Goal: Check status: Check status

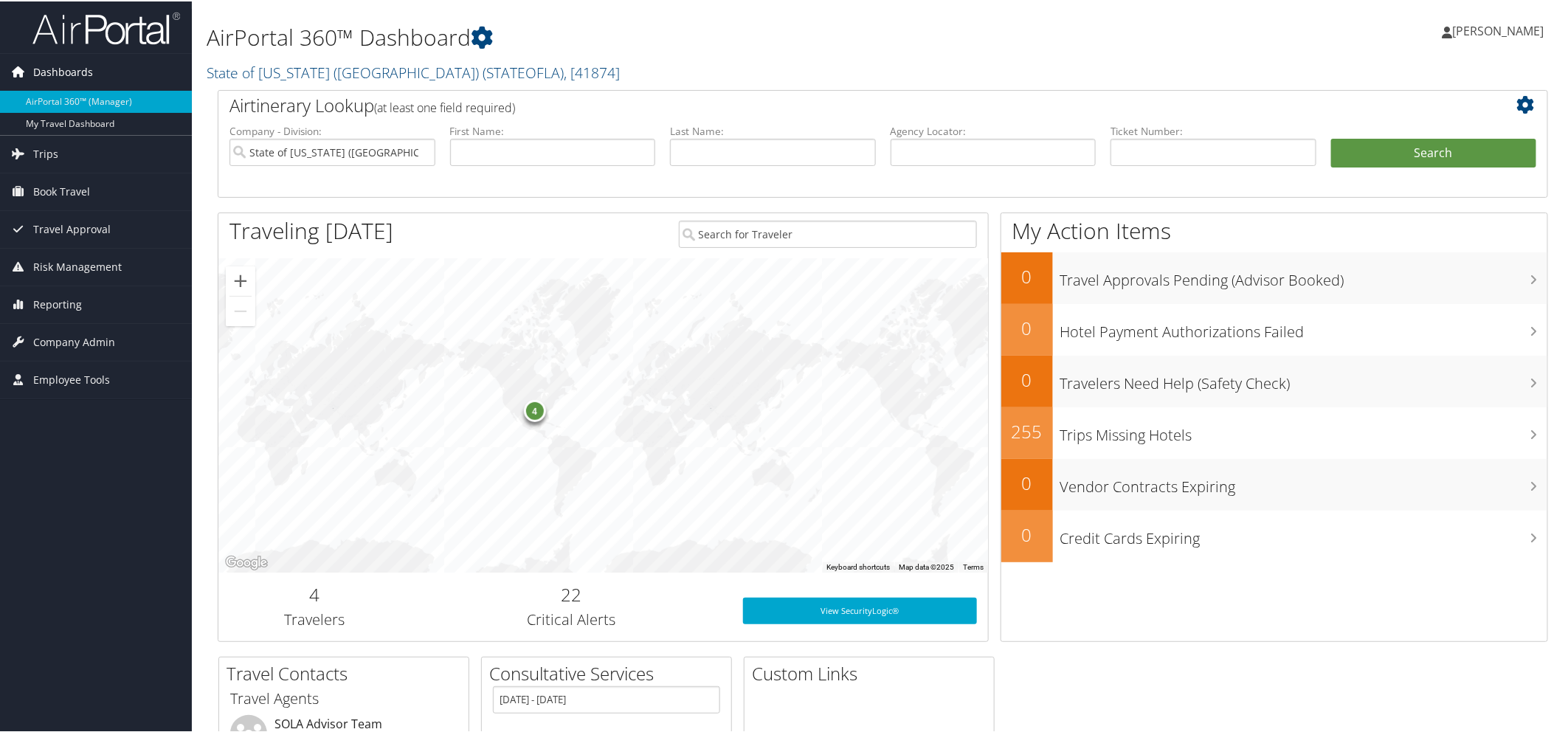
click at [66, 71] on span "Dashboards" at bounding box center [62, 70] width 60 height 37
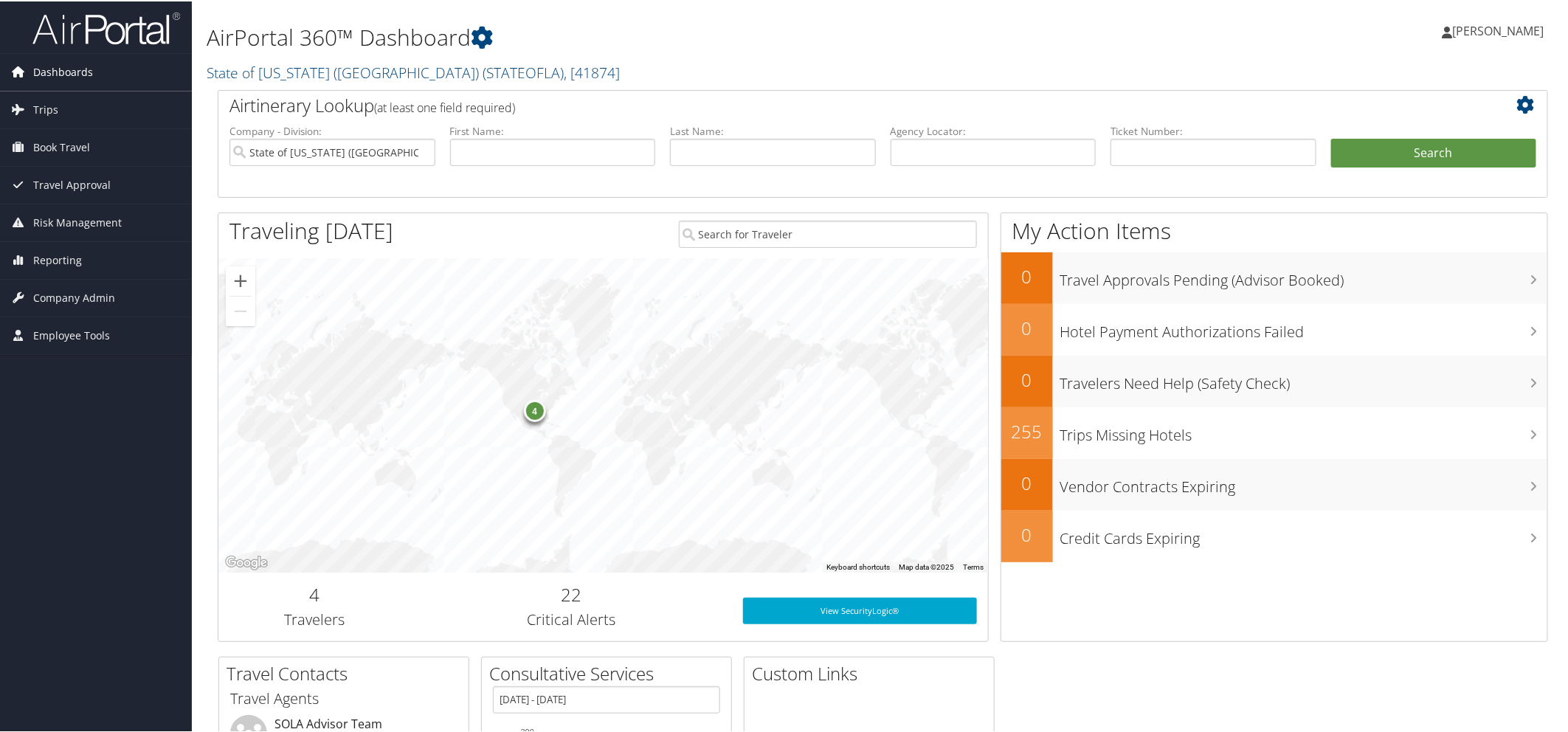
click at [67, 72] on span "Dashboards" at bounding box center [62, 70] width 60 height 37
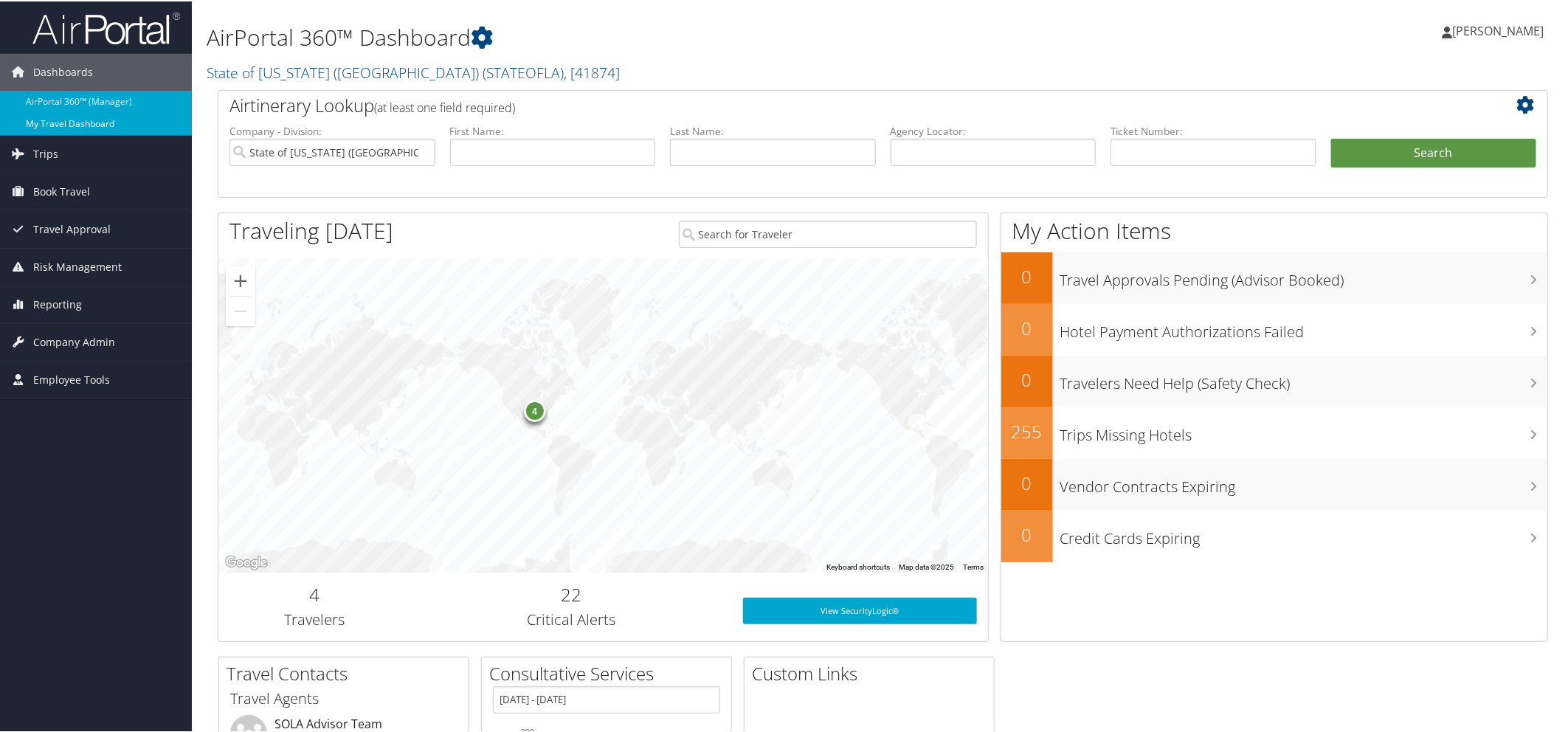
click at [92, 119] on link "My Travel Dashboard" at bounding box center [96, 122] width 192 height 22
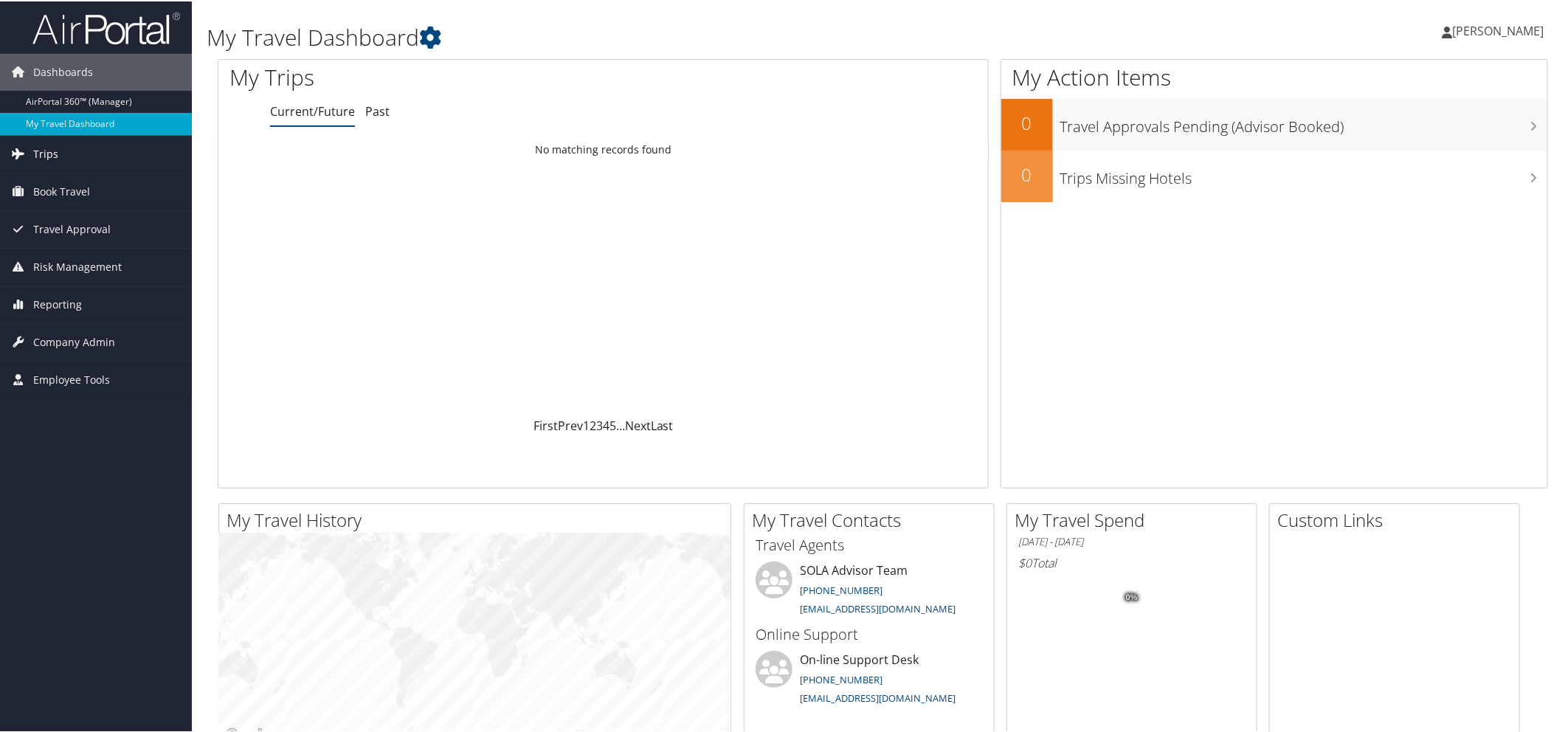
click at [52, 149] on span "Trips" at bounding box center [45, 152] width 26 height 37
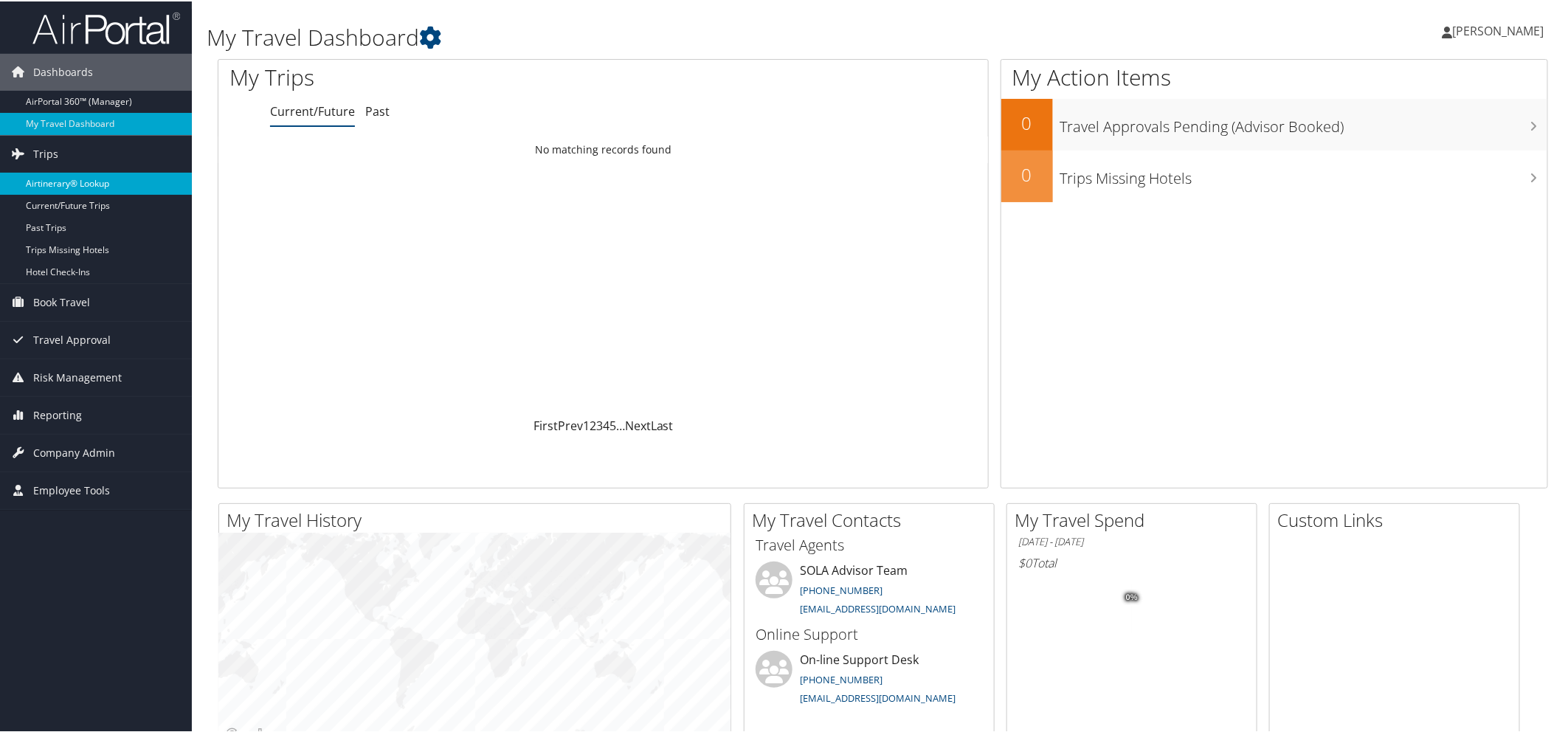
click at [83, 182] on link "Airtinerary® Lookup" at bounding box center [96, 182] width 192 height 22
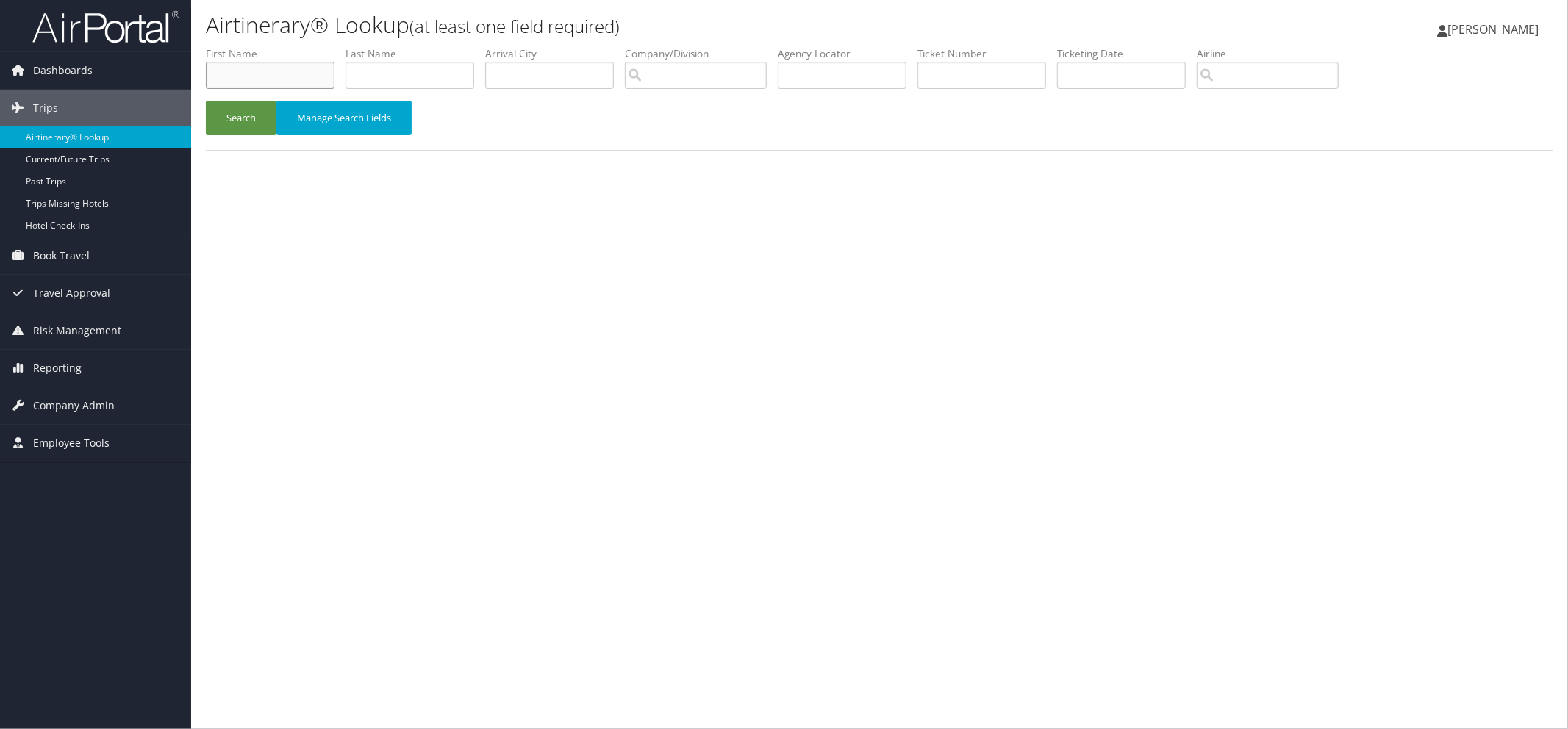
click at [229, 73] on input "text" at bounding box center [270, 75] width 128 height 27
type input "dawn"
click at [369, 78] on input "text" at bounding box center [410, 75] width 128 height 27
type input "sonnier"
click at [249, 122] on button "Search" at bounding box center [240, 118] width 71 height 35
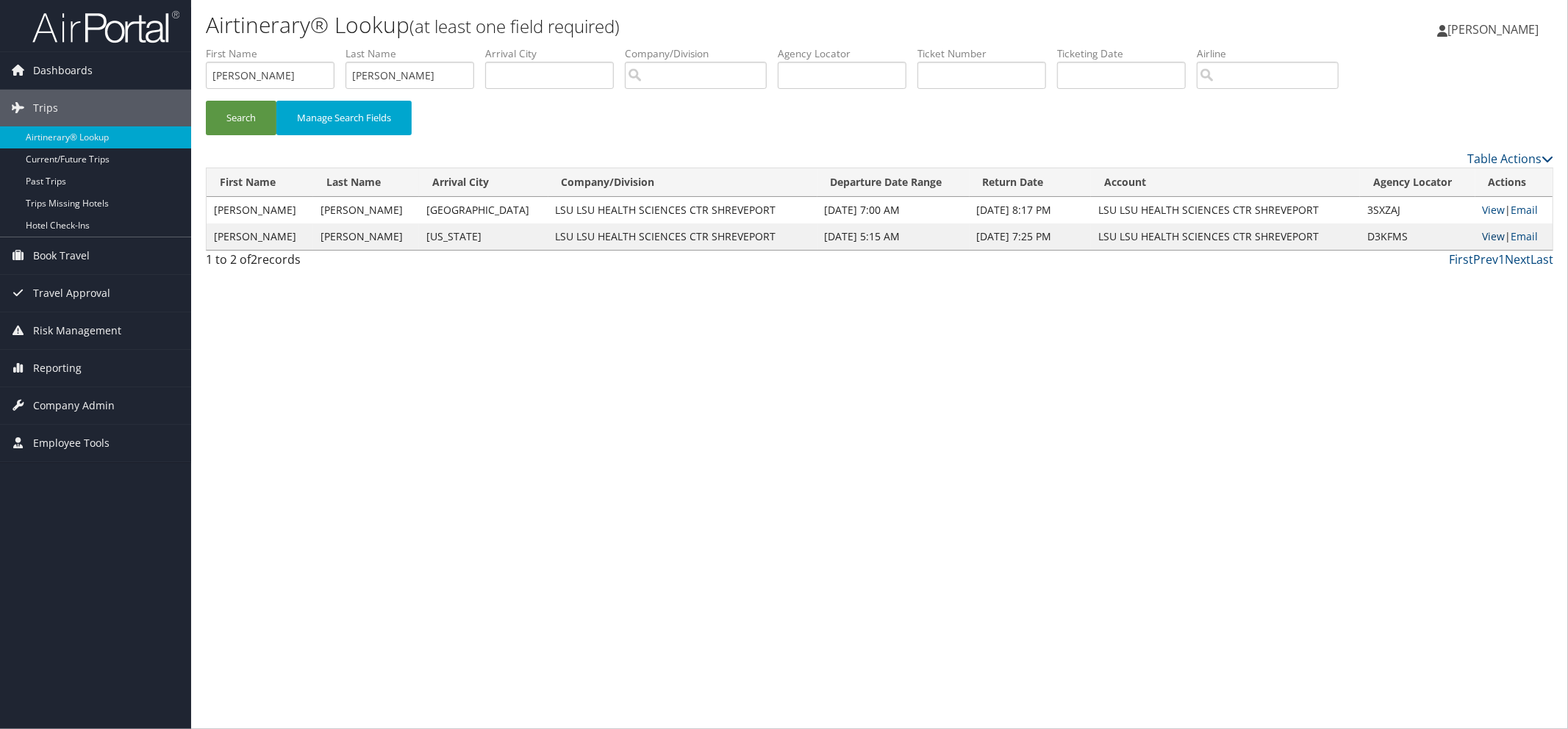
click at [1482, 238] on link "View" at bounding box center [1494, 235] width 23 height 14
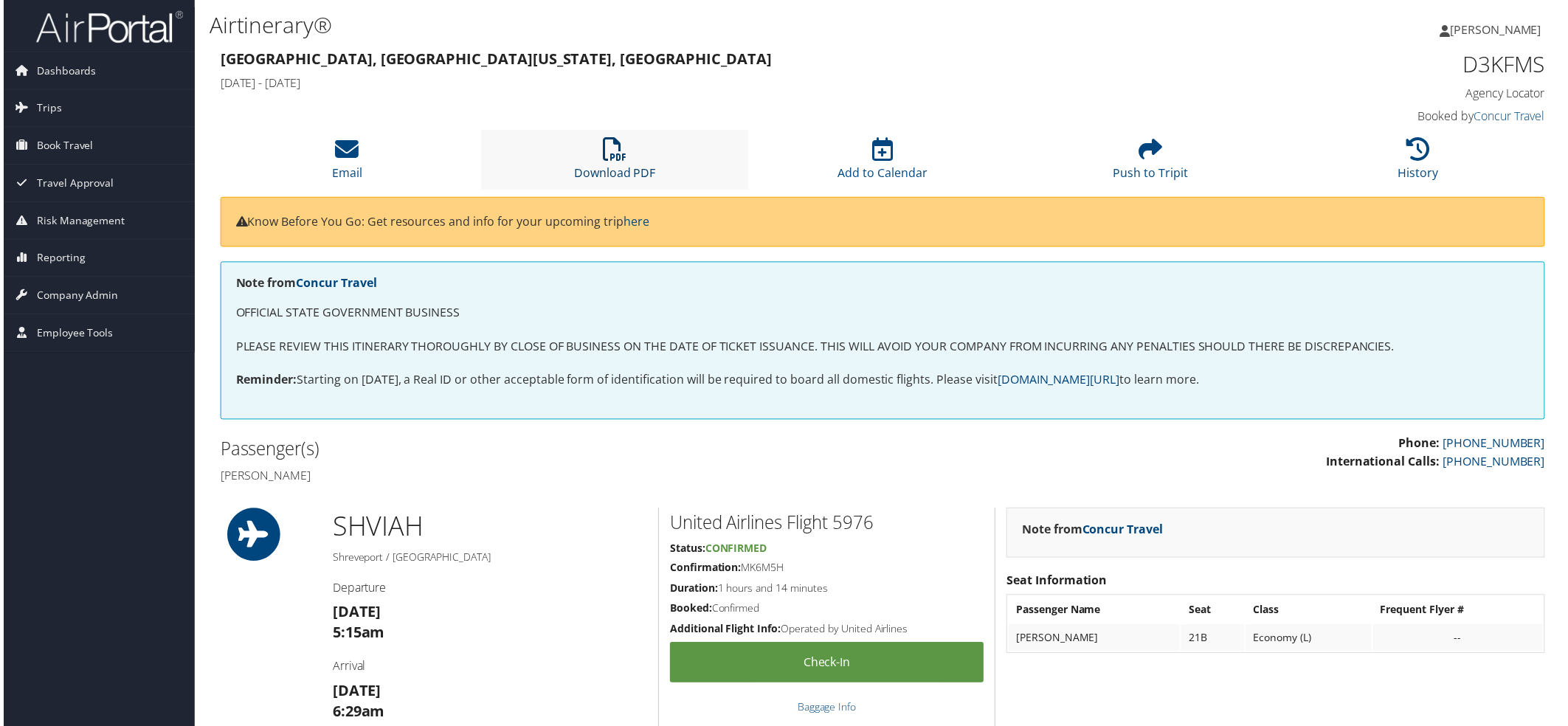
click at [607, 178] on link "Download PDF" at bounding box center [613, 163] width 82 height 35
